Goal: Complete application form

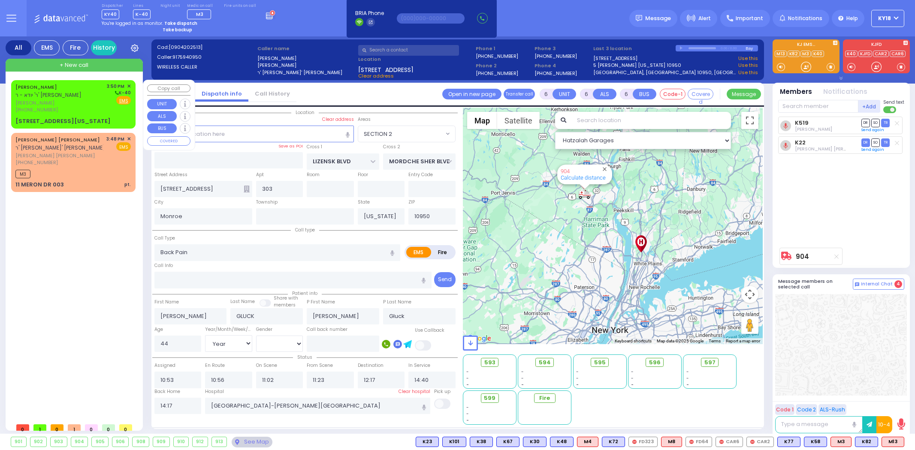
select select "SECTION 2"
select select "Year"
select select "[DEMOGRAPHIC_DATA]"
click at [88, 106] on div "[PHONE_NUMBER]" at bounding box center [59, 109] width 88 height 7
type input "2"
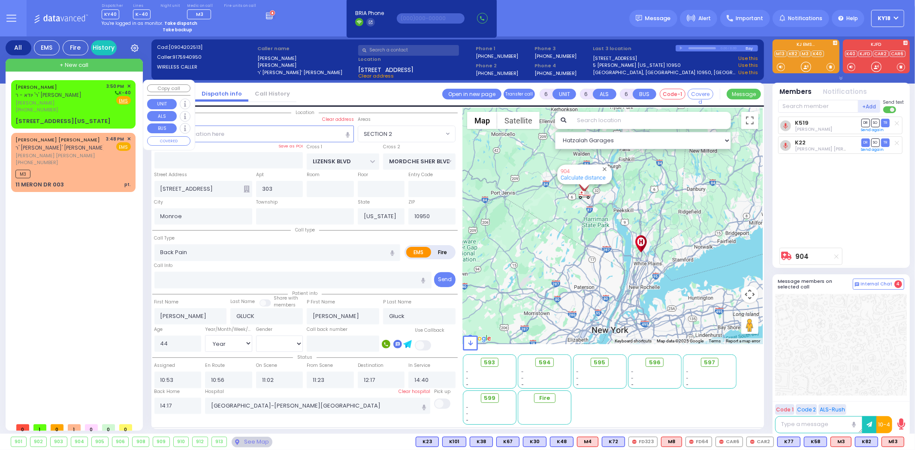
type input "1"
select select
radio input "true"
type input "MOSHE"
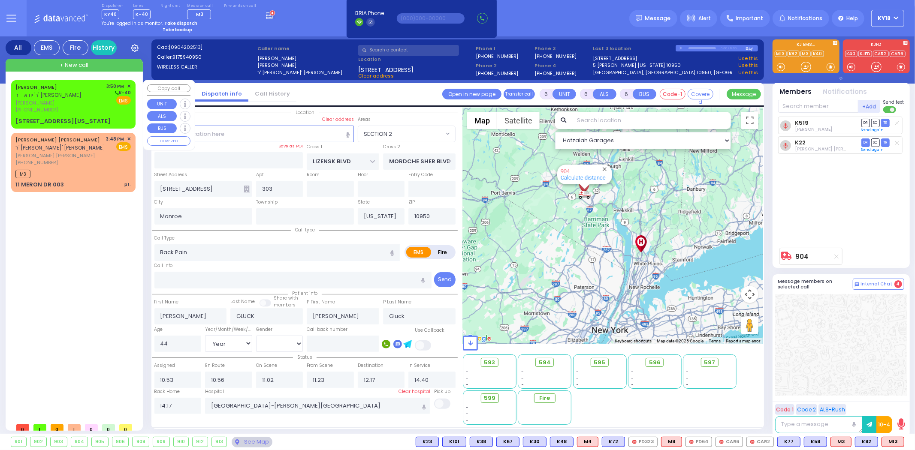
type input "[PERSON_NAME]"
select select
type input "15:50"
type input "MERRIEWOLD LN SOUTH"
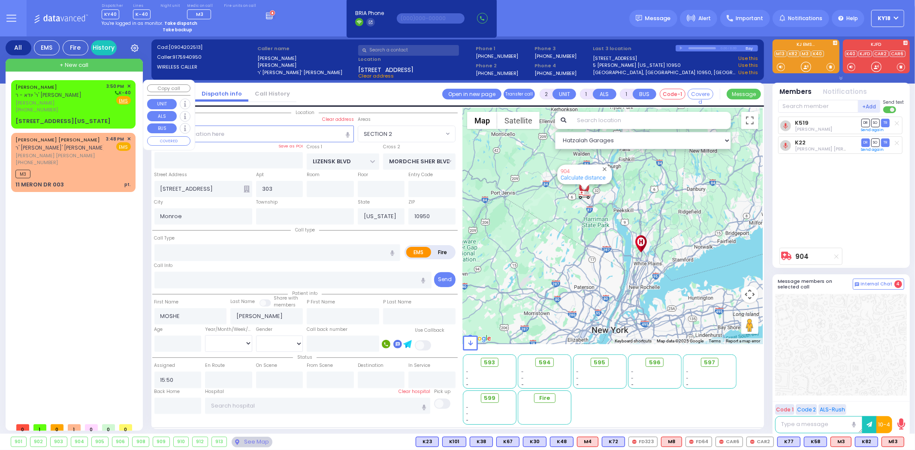
type input "2 [US_STATE][GEOGRAPHIC_DATA]"
type input "101"
select select "Hatzalah Garages"
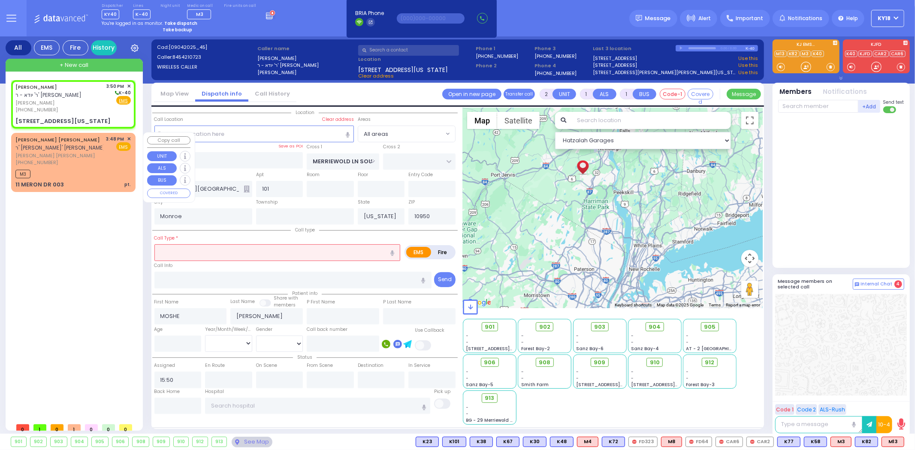
click at [83, 144] on span "ר' [PERSON_NAME]' [PERSON_NAME]" at bounding box center [60, 147] width 90 height 7
select select
type input "pt."
radio input "true"
type input "[PERSON_NAME]"
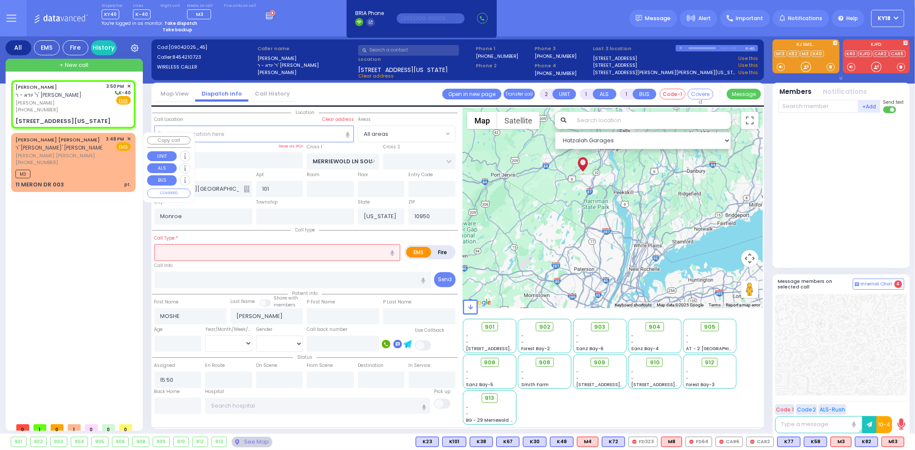
type input "KLAR"
select select
type input "15:48"
select select "Hatzalah Garages"
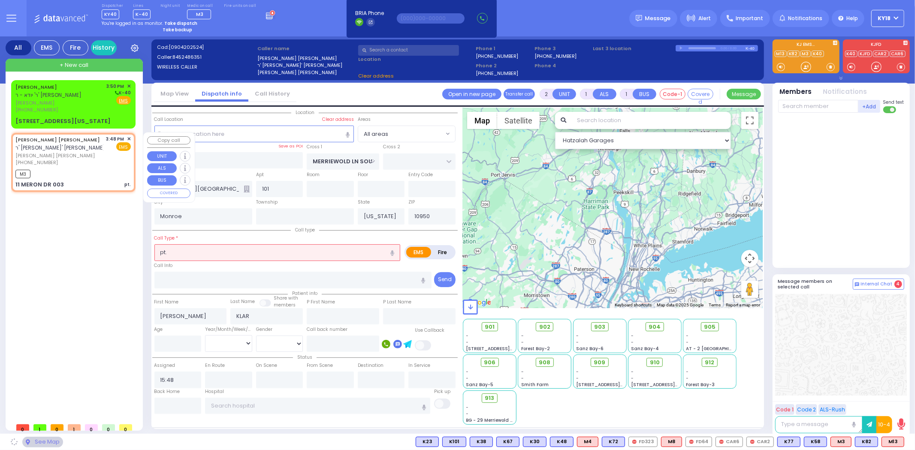
type input "KAHAN DR"
type input "PRAG BLVD"
type input "11 MERON DR"
type input "003"
select select "SECTION 4"
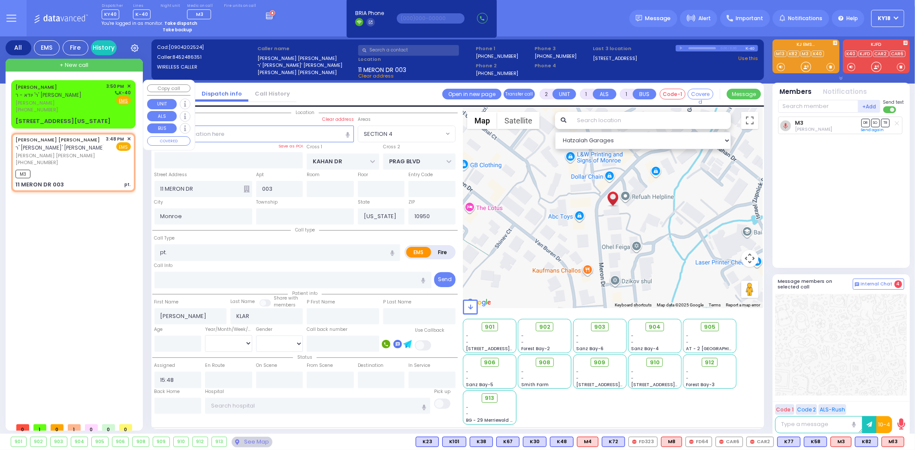
click at [88, 116] on div "[PERSON_NAME] ר' יודא - ר' [PERSON_NAME] [PERSON_NAME] [PHONE_NUMBER] 3:50 PM ✕…" at bounding box center [73, 104] width 121 height 45
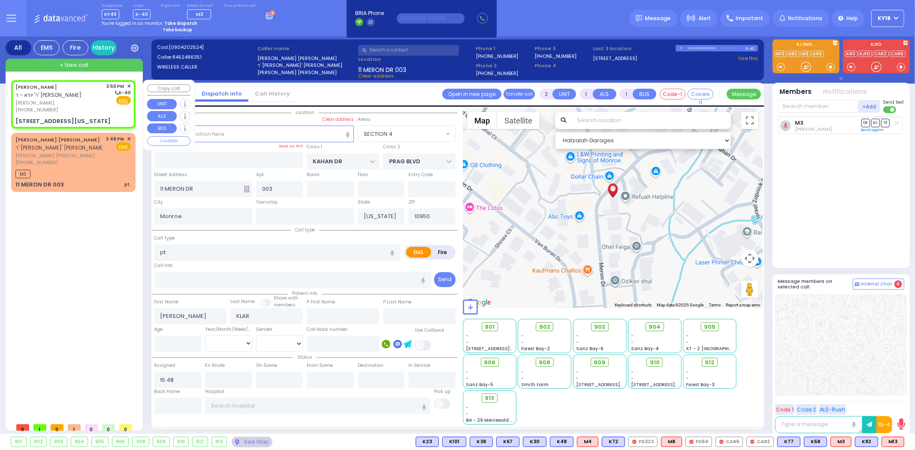
select select
radio input "true"
type input "MOSHE"
type input "[PERSON_NAME]"
select select
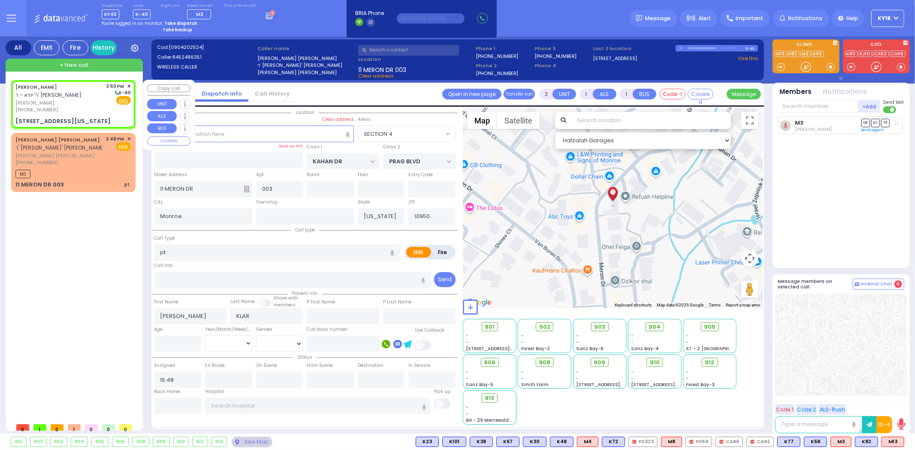
type input "15:50"
type input "MERRIEWOLD LN SOUTH"
type input "2 [US_STATE][GEOGRAPHIC_DATA]"
type input "101"
select select "Hatzalah Garages"
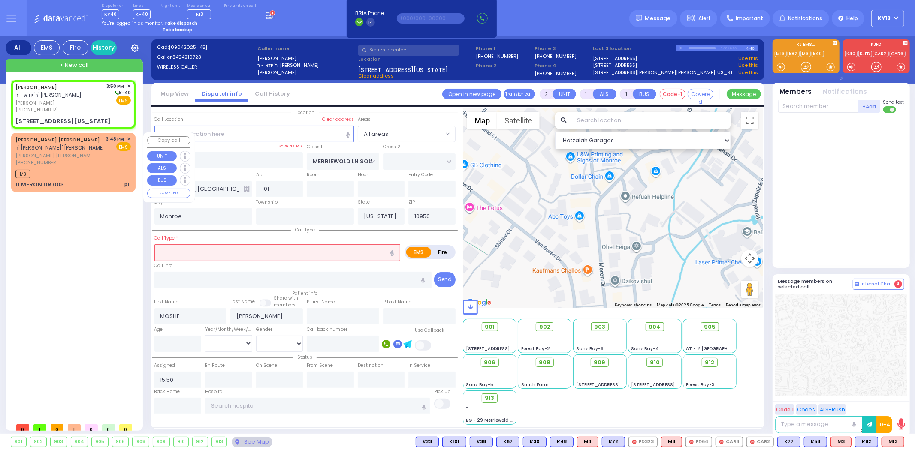
click at [79, 154] on span "[PERSON_NAME] [PERSON_NAME]" at bounding box center [59, 155] width 88 height 7
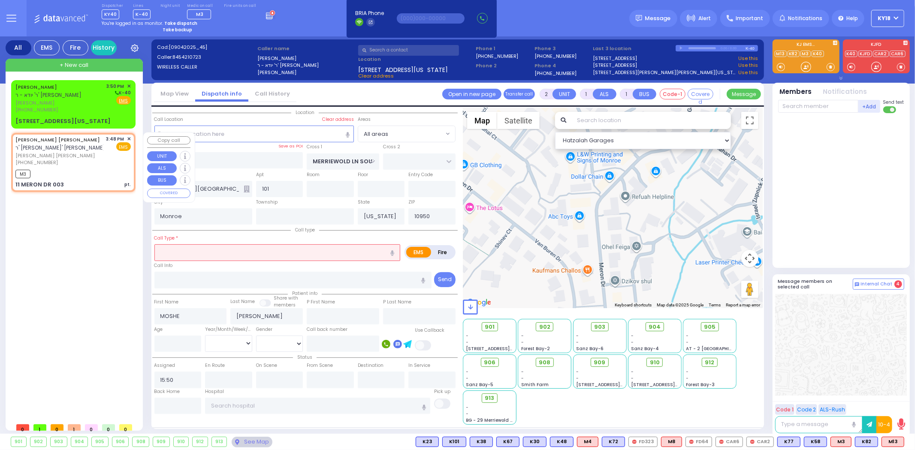
select select
type input "pt."
radio input "true"
type input "[PERSON_NAME]"
type input "KLAR"
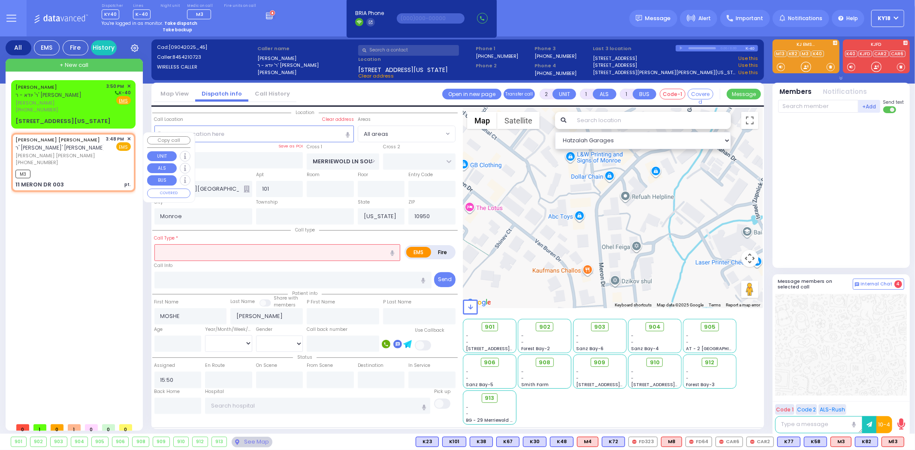
select select
type input "15:48"
type input "KAHAN DR"
type input "PRAG BLVD"
type input "11 MERON DR"
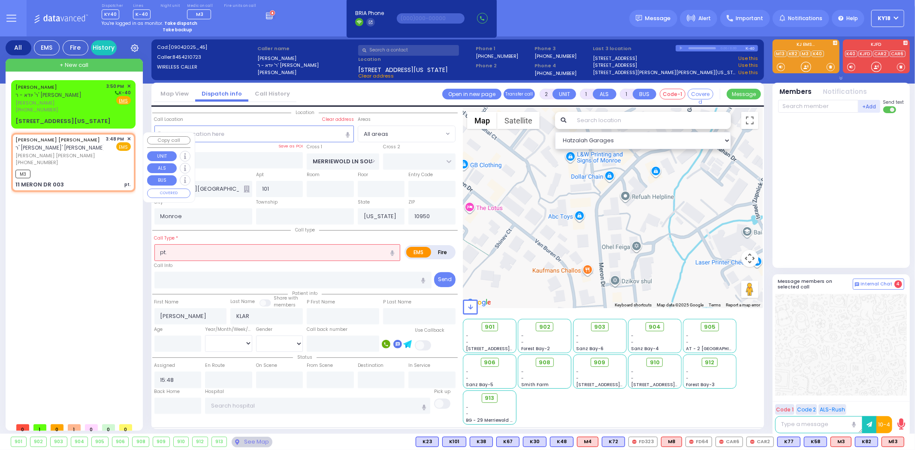
type input "003"
select select "SECTION 4"
select select "Hatzalah Garages"
